Goal: Information Seeking & Learning: Learn about a topic

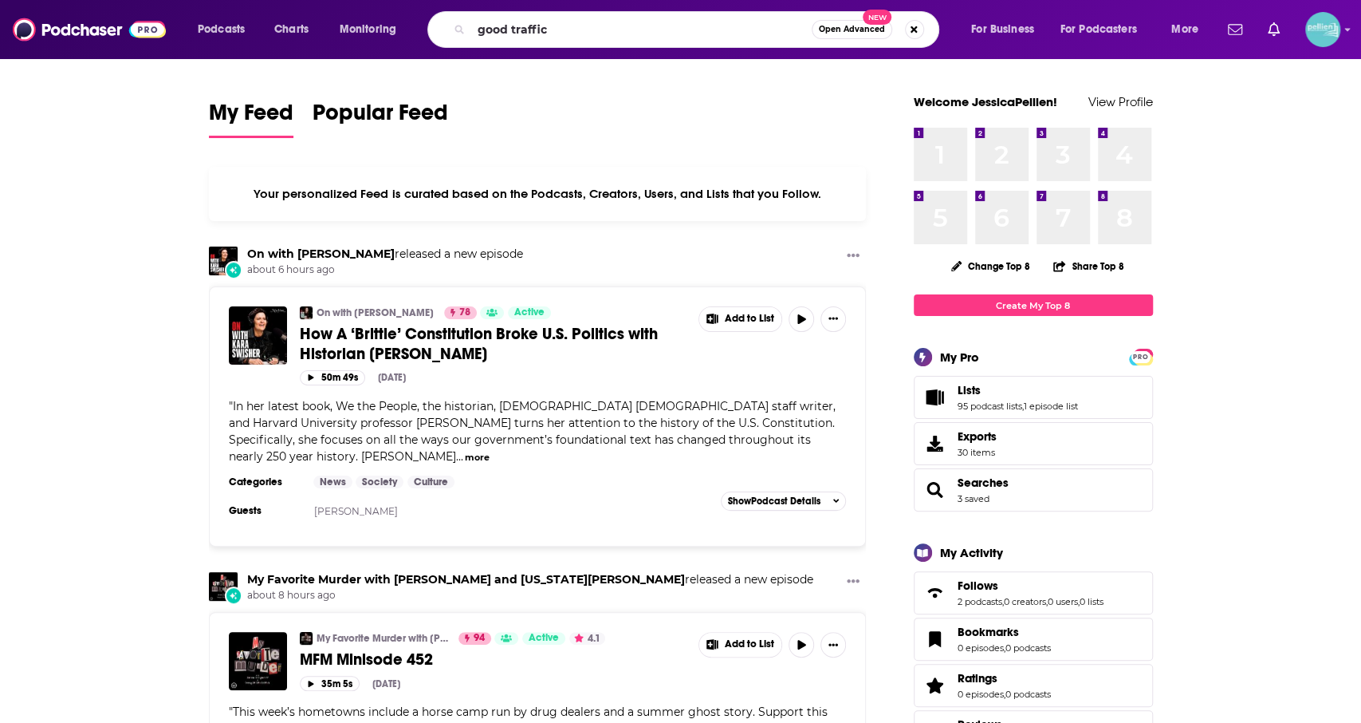
type input "good traffic"
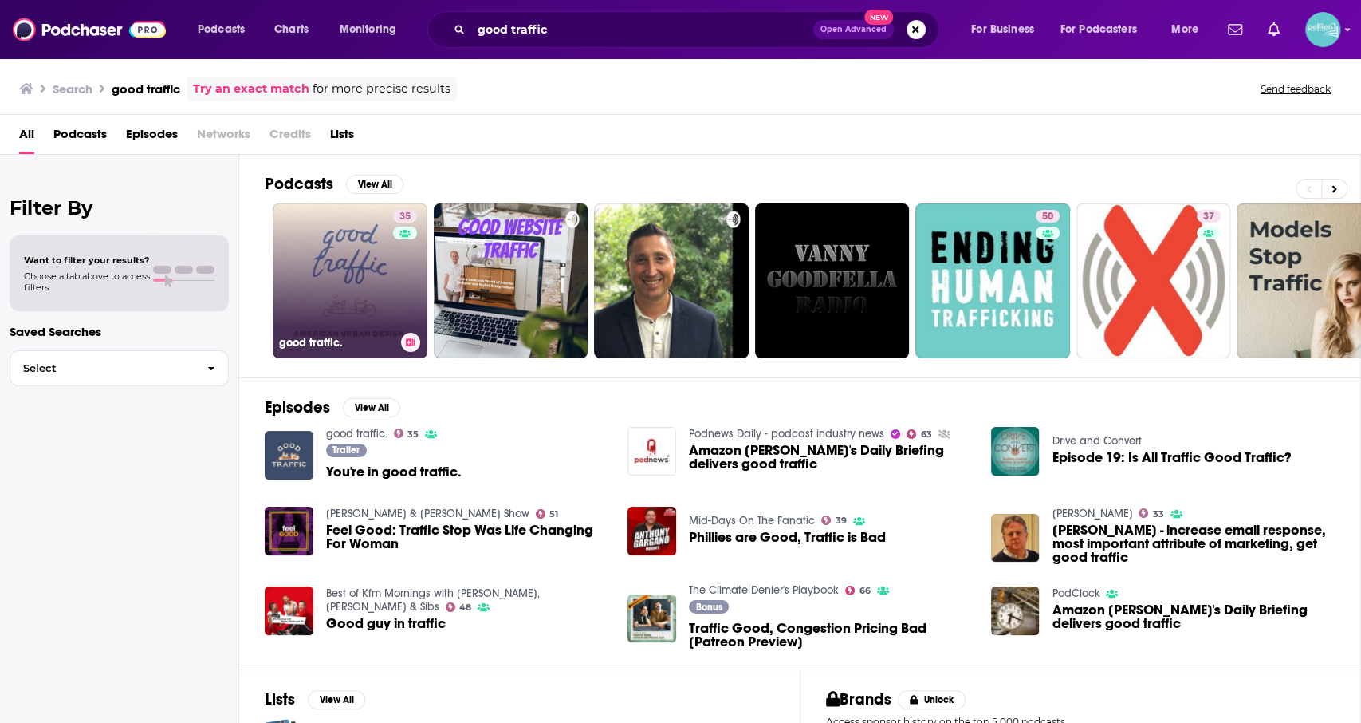
click at [359, 262] on link "35 good traffic." at bounding box center [350, 280] width 155 height 155
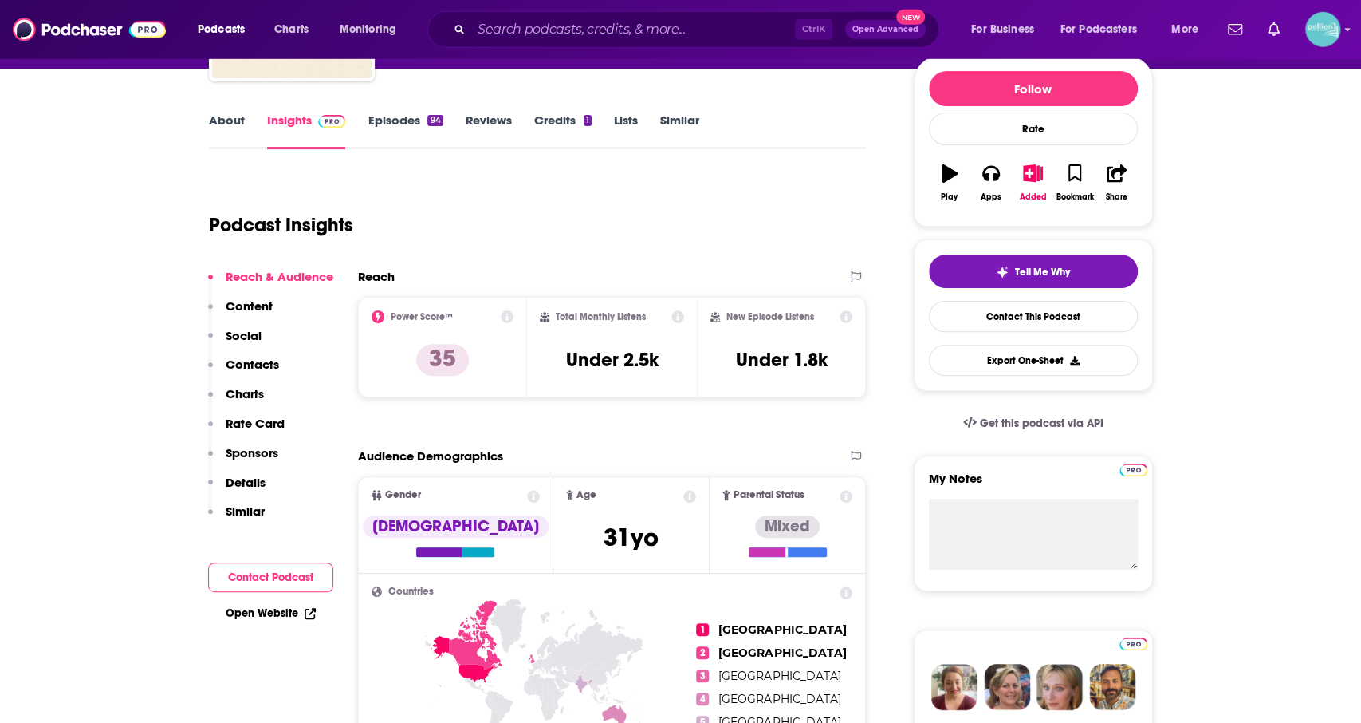
scroll to position [191, 0]
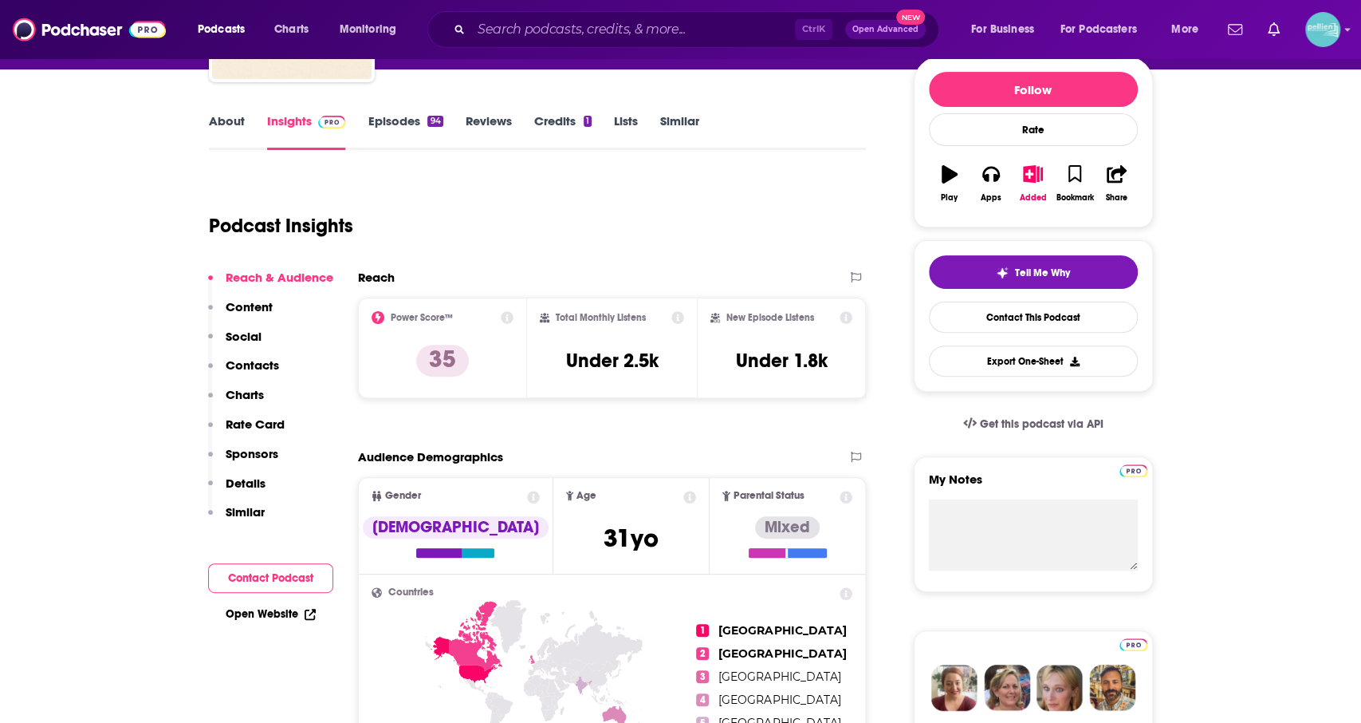
click at [249, 304] on p "Content" at bounding box center [249, 306] width 47 height 15
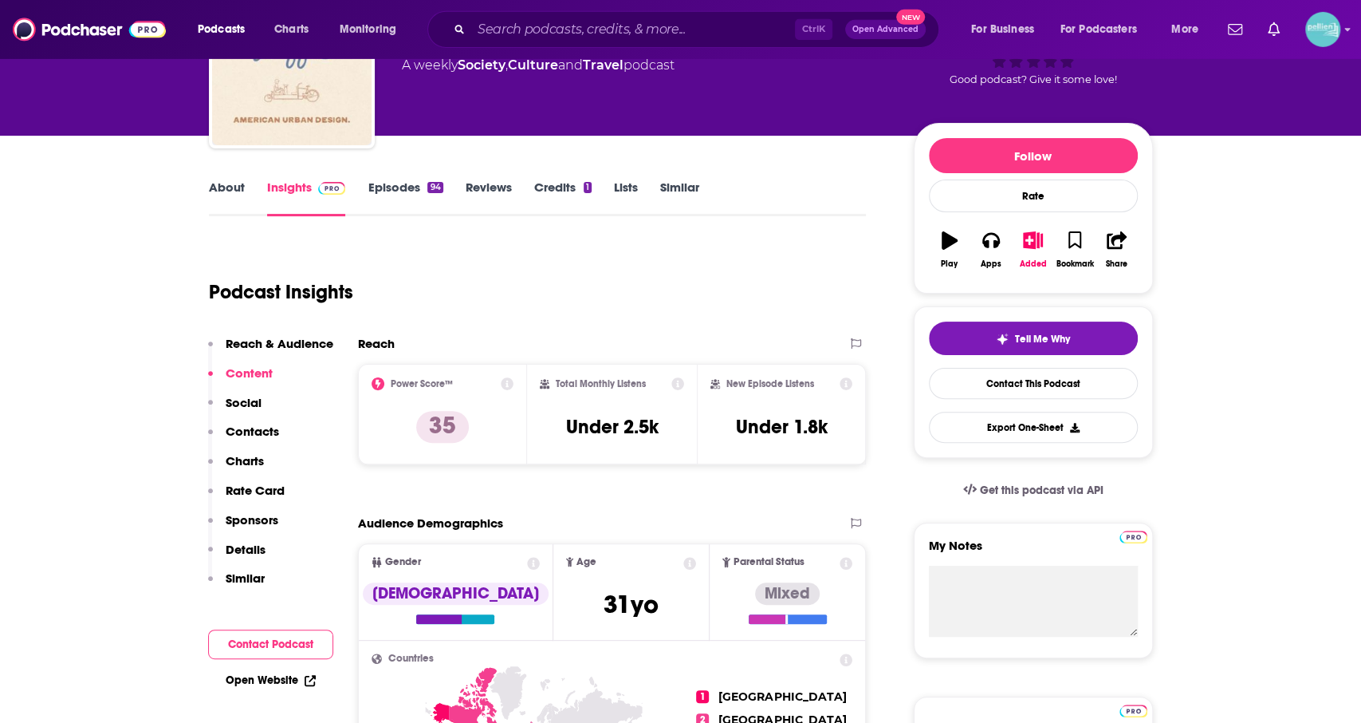
scroll to position [0, 0]
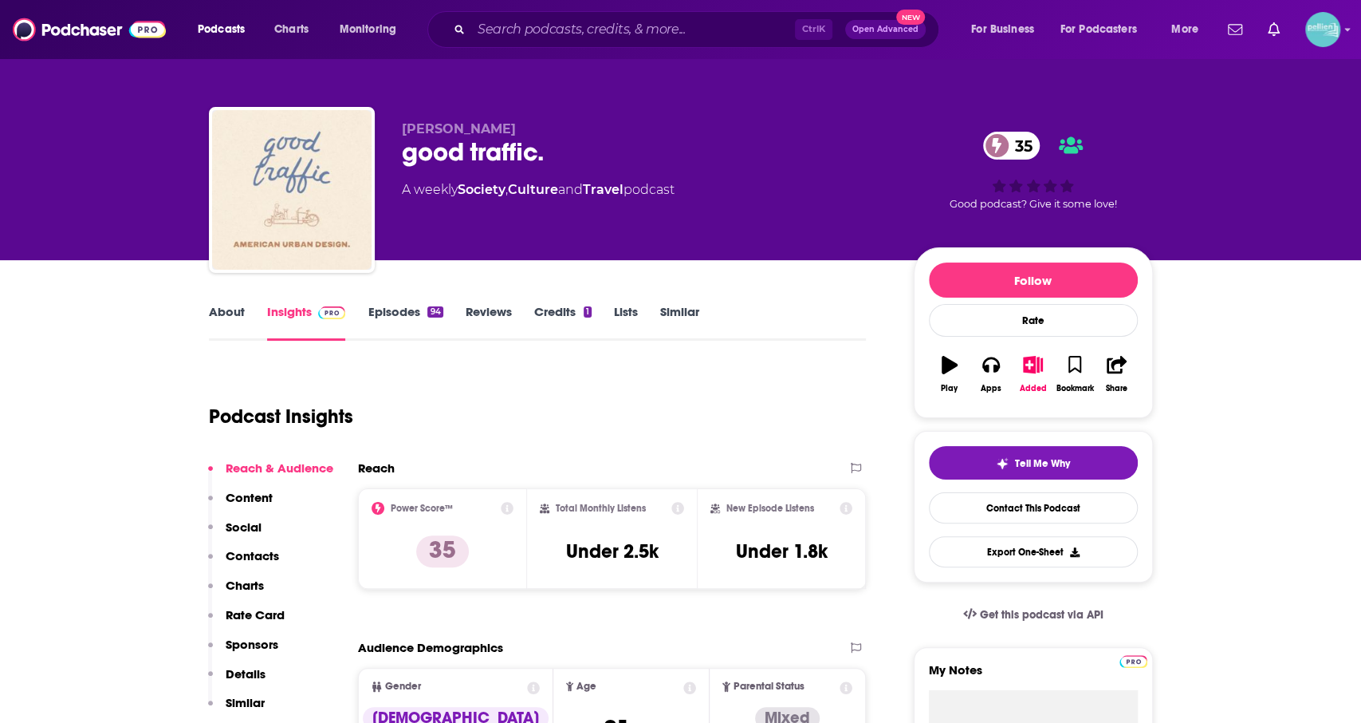
click at [390, 334] on link "Episodes 94" at bounding box center [405, 322] width 75 height 37
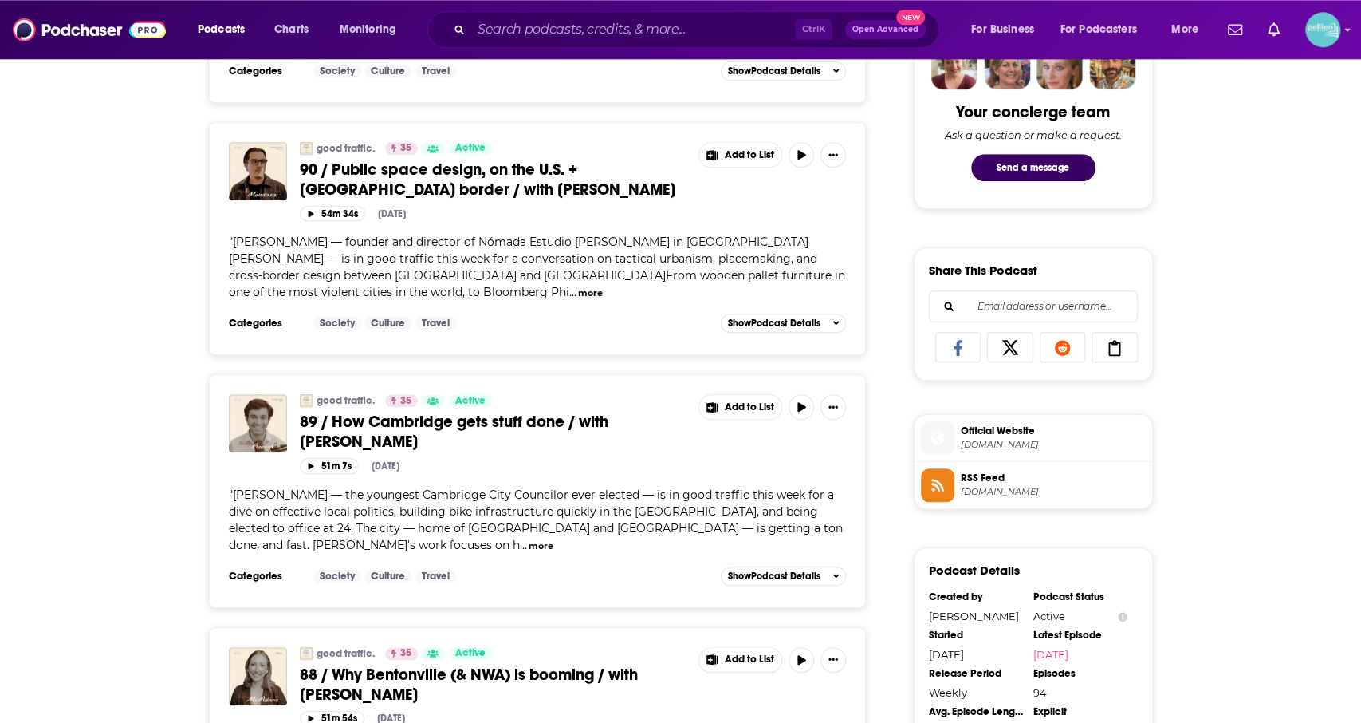
scroll to position [812, 0]
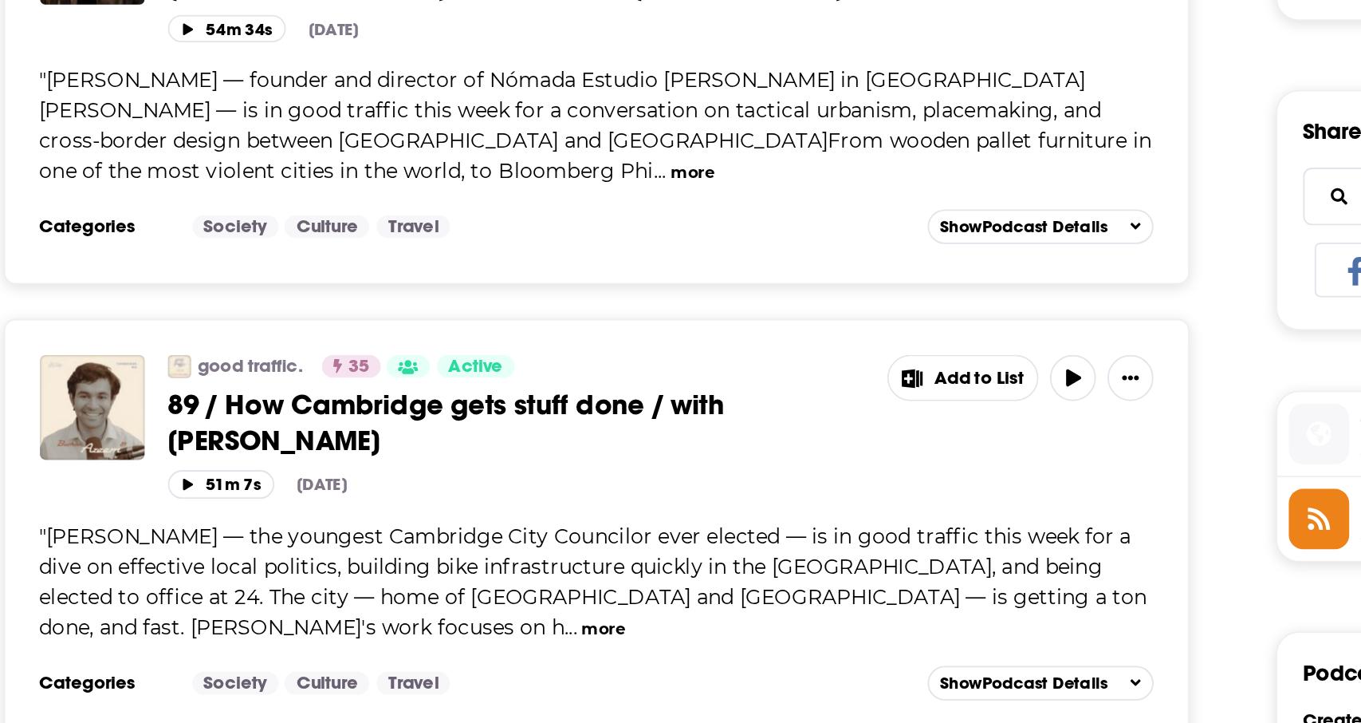
click at [554, 539] on button "more" at bounding box center [541, 546] width 25 height 14
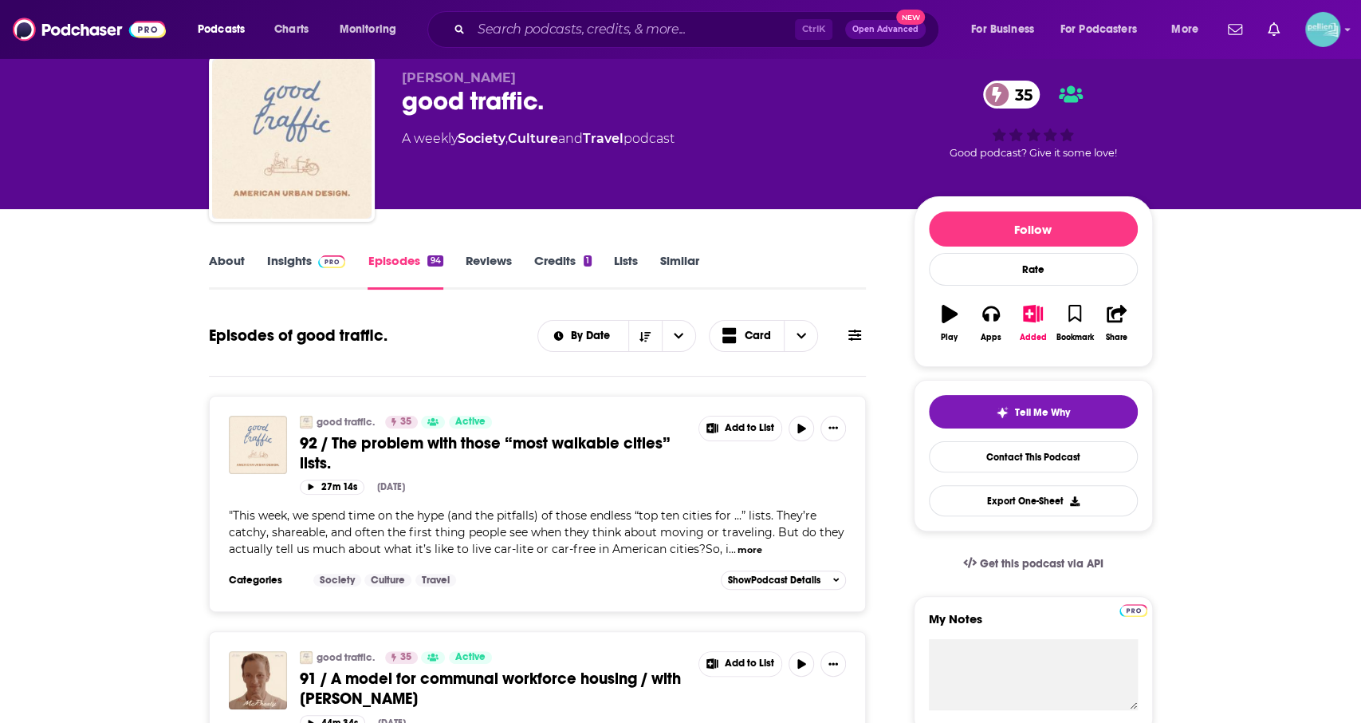
scroll to position [0, 0]
